Goal: Book appointment/travel/reservation

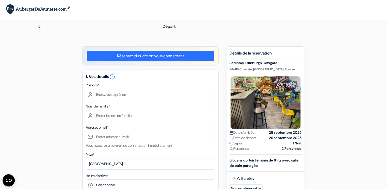
scroll to position [7, 0]
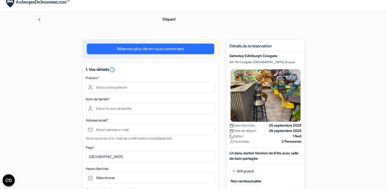
click at [113, 80] on div "Prénom *" at bounding box center [151, 84] width 130 height 18
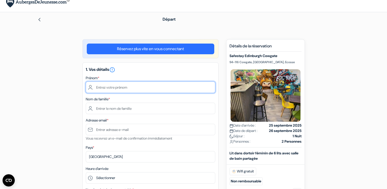
click at [113, 90] on input "text" at bounding box center [151, 87] width 130 height 11
type input "CASSANDRA"
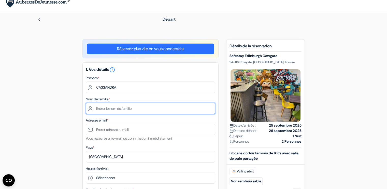
type input "STOLL"
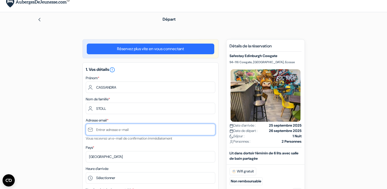
type input "[EMAIL_ADDRESS][DOMAIN_NAME]"
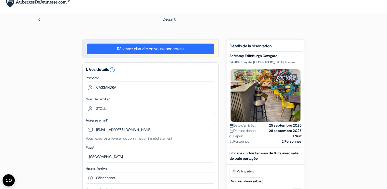
type input "0684465137"
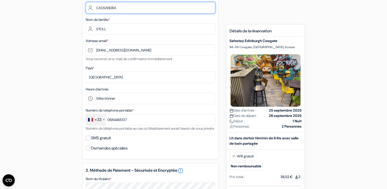
scroll to position [90, 0]
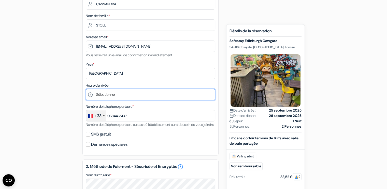
click at [110, 91] on select "Sélectionner 1:00 2:00 3:00 4:00 5:00 6:00 7:00 8:00 9:00 10:00 11:00 12:00 13:…" at bounding box center [151, 94] width 130 height 11
select select "0"
click at [86, 89] on select "Sélectionner 1:00 2:00 3:00 4:00 5:00 6:00 7:00 8:00 9:00 10:00 11:00 12:00 13:…" at bounding box center [151, 94] width 130 height 11
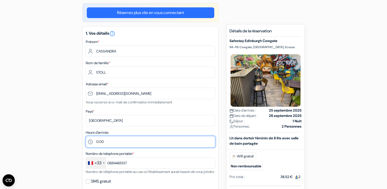
scroll to position [0, 0]
